Goal: Find specific page/section: Find specific page/section

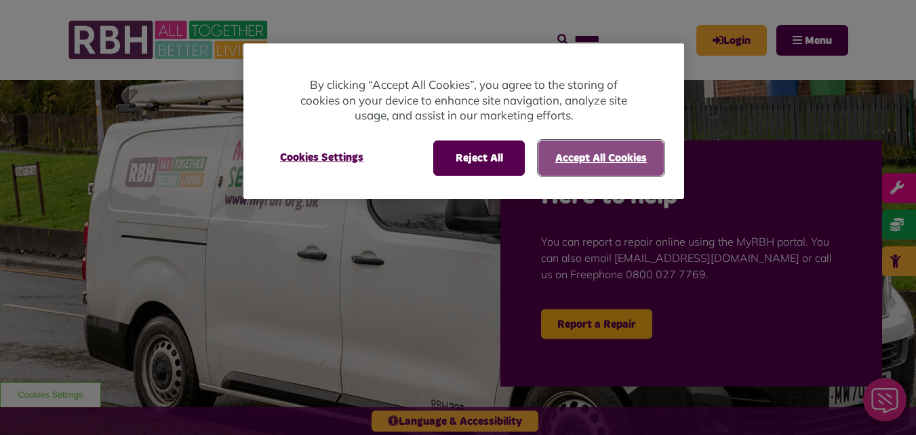
click at [580, 159] on button "Accept All Cookies" at bounding box center [600, 157] width 125 height 35
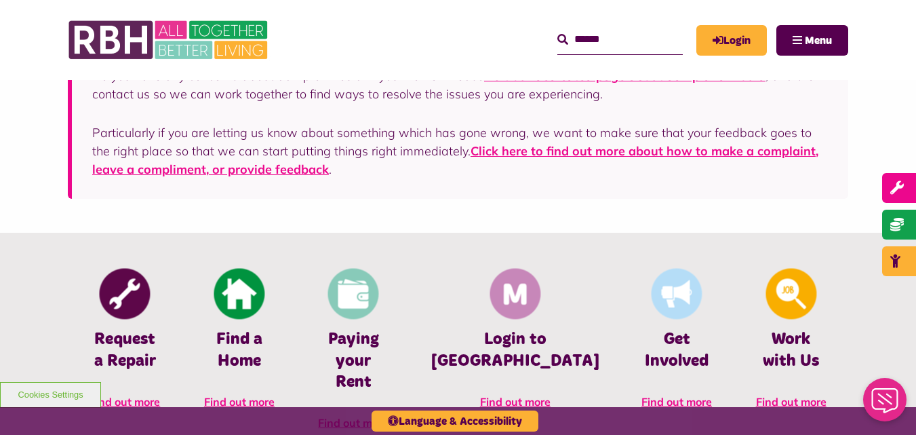
scroll to position [434, 0]
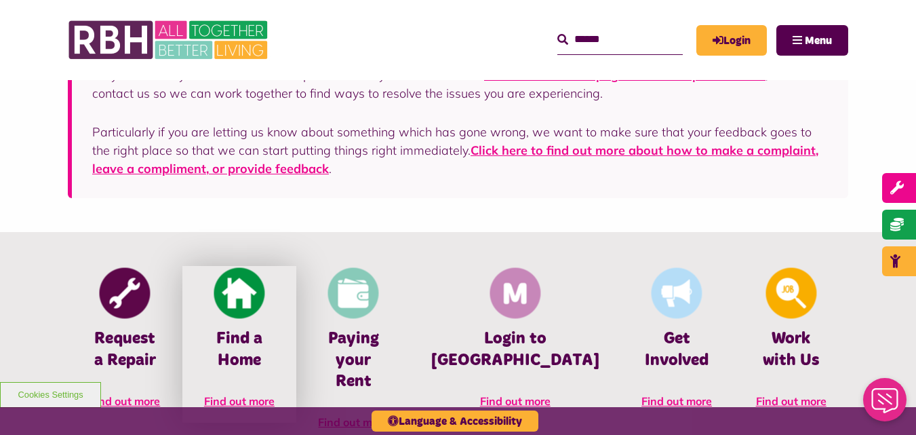
click at [275, 347] on h4 "Find a Home" at bounding box center [240, 349] width 74 height 42
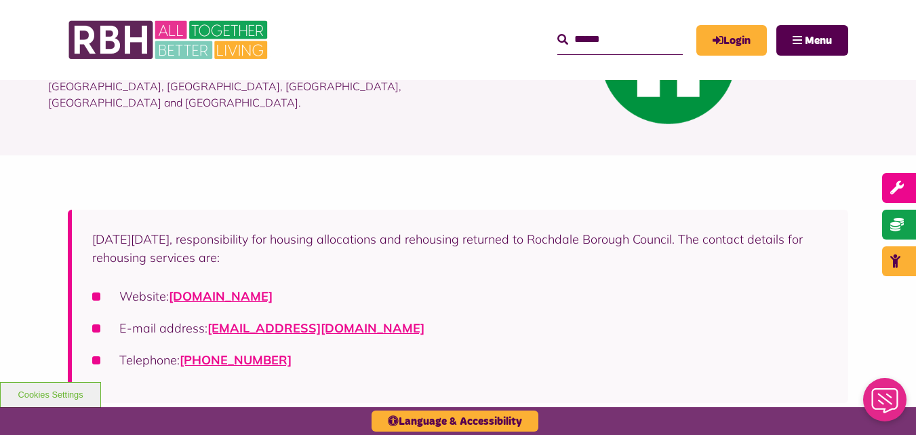
scroll to position [163, 0]
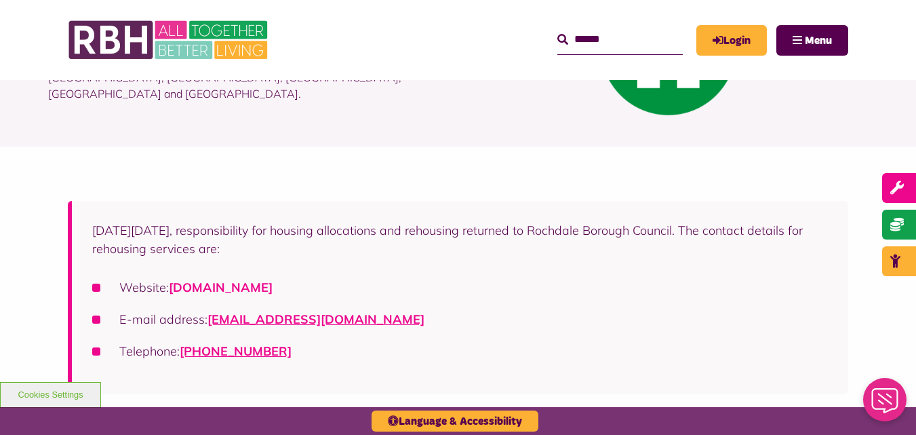
click at [273, 288] on link "rochdalehousingsolutions.co.uk" at bounding box center [221, 287] width 104 height 16
